Goal: Task Accomplishment & Management: Manage account settings

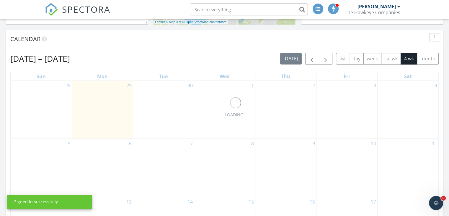
scroll to position [207, 0]
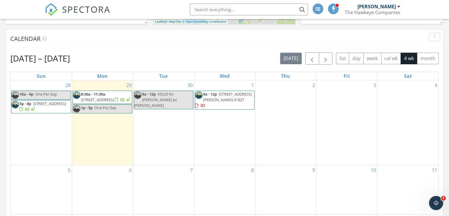
click at [212, 94] on span "9a - 12p" at bounding box center [210, 93] width 14 height 5
click at [103, 97] on span "207 Boxboro Rd, Stow 01775" at bounding box center [97, 99] width 33 height 5
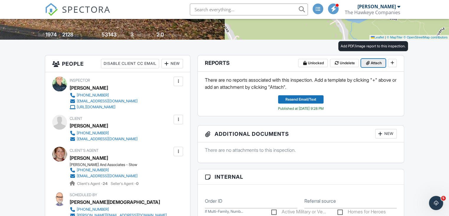
click at [369, 64] on icon at bounding box center [368, 63] width 4 height 4
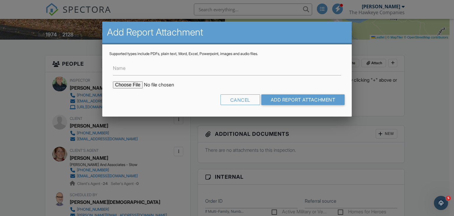
click at [126, 85] on input "file" at bounding box center [163, 84] width 100 height 7
type input "C:\fakepath\207 boxboro rd stow.PDF"
click at [280, 99] on input "Add Report Attachment" at bounding box center [303, 99] width 84 height 11
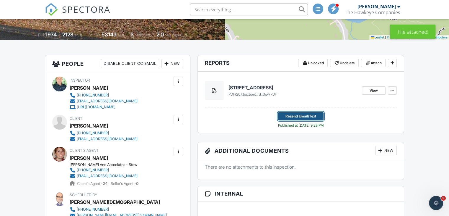
click at [307, 118] on span "Resend Email/Text" at bounding box center [301, 116] width 31 height 6
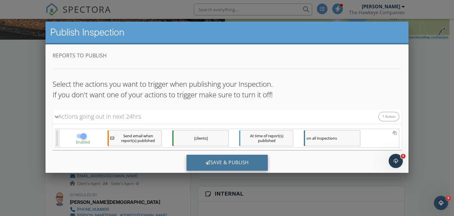
click at [213, 162] on div "Save & Publish" at bounding box center [226, 162] width 81 height 16
